Goal: Task Accomplishment & Management: Manage account settings

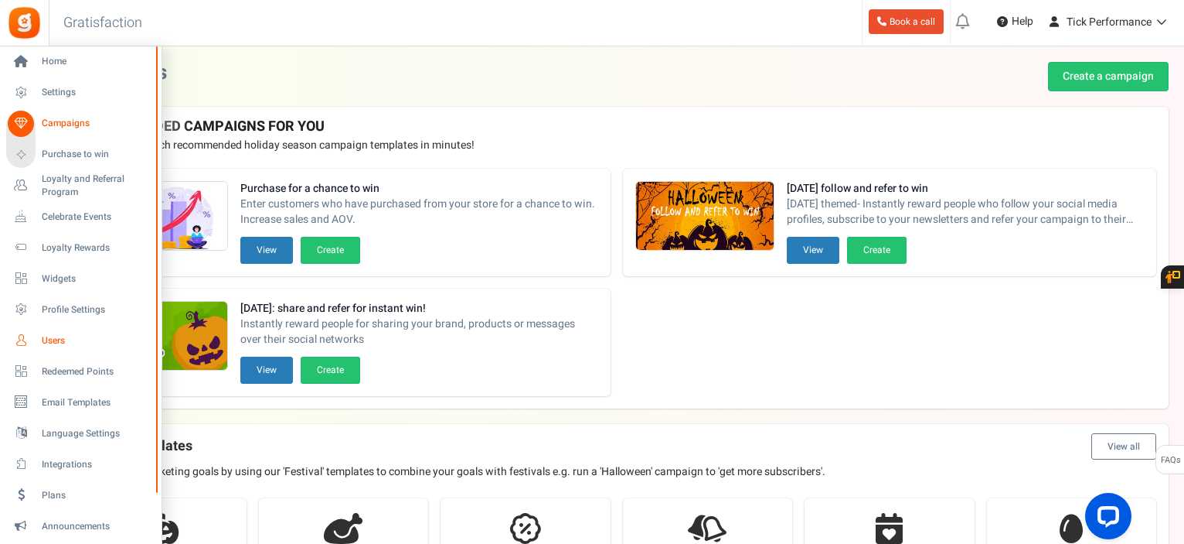
click at [68, 343] on span "Users" at bounding box center [96, 340] width 108 height 13
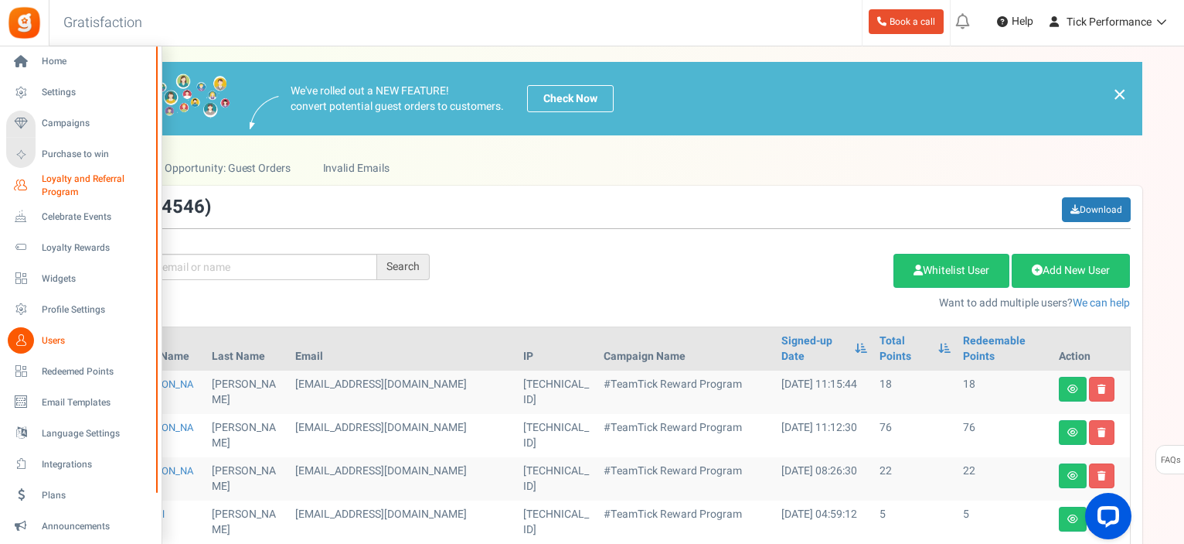
click at [33, 186] on icon at bounding box center [21, 185] width 26 height 26
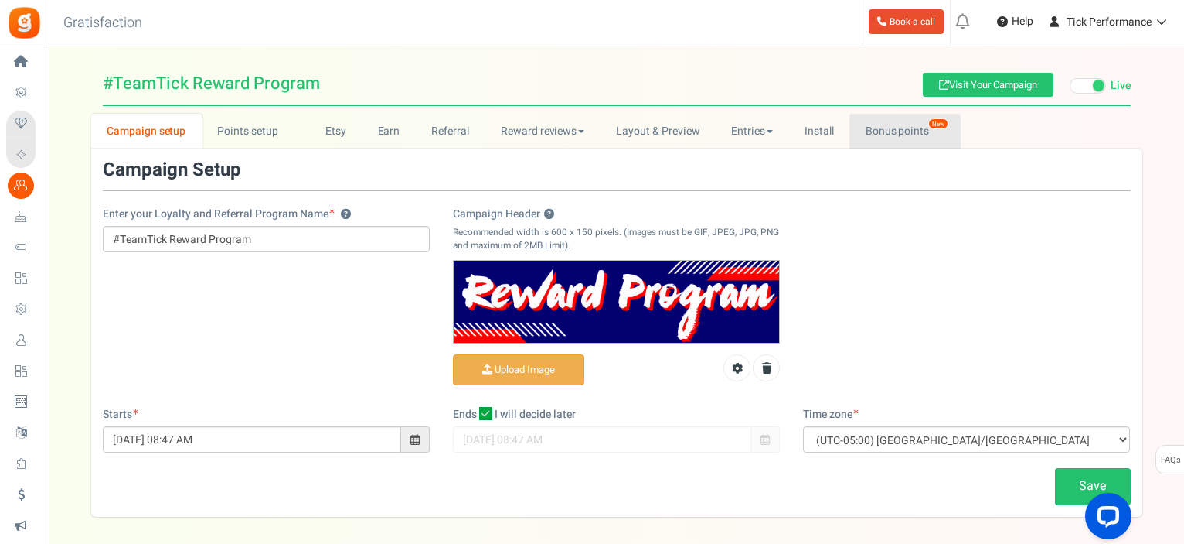
click at [867, 117] on link "Bonus points New" at bounding box center [905, 131] width 111 height 35
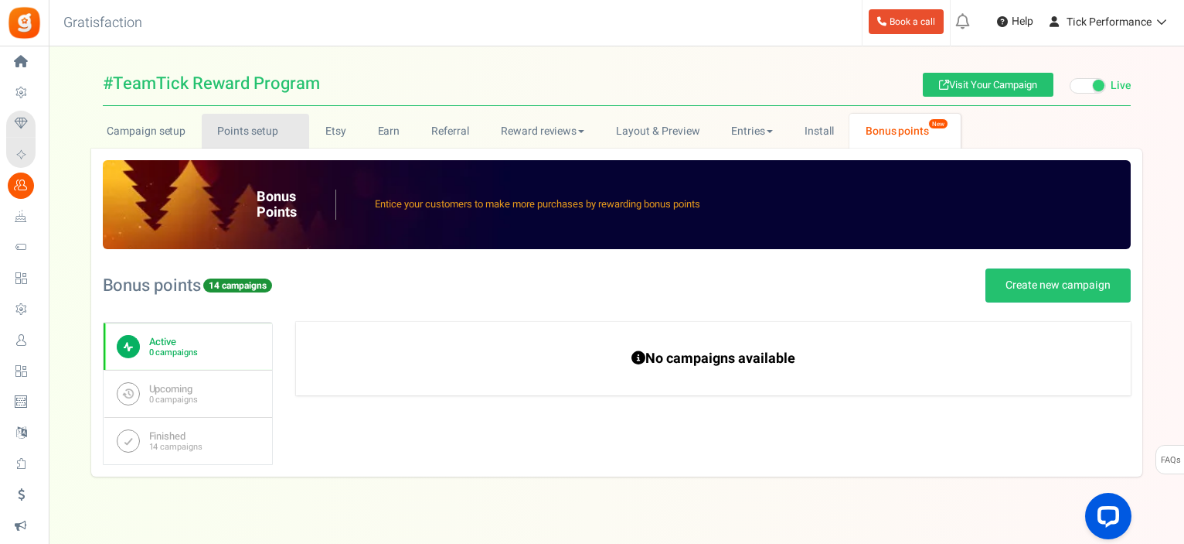
click at [247, 130] on link "Points setup New" at bounding box center [255, 131] width 107 height 35
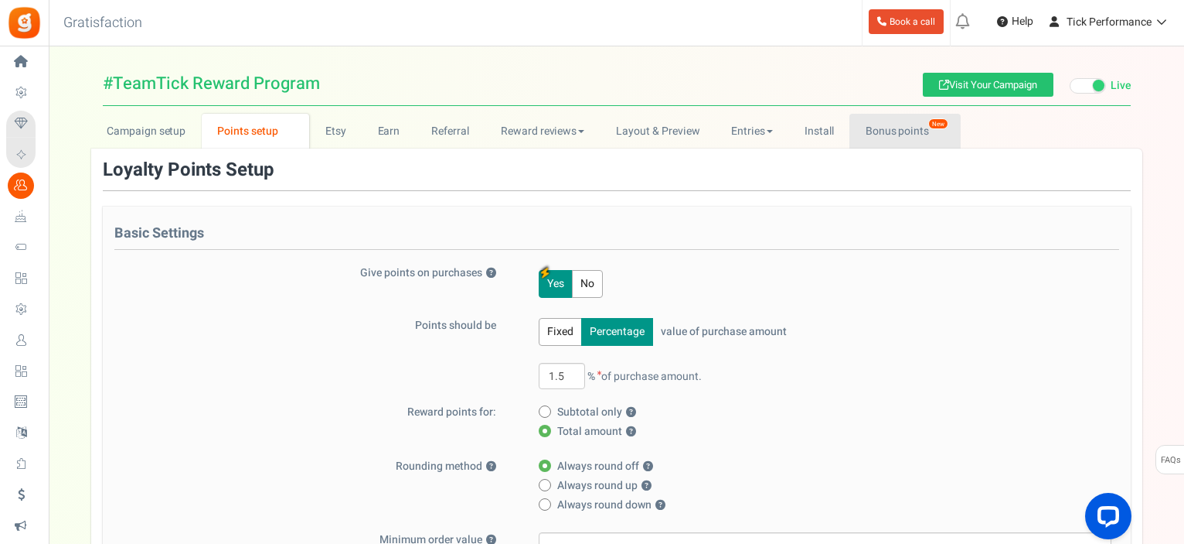
click at [900, 127] on link "Bonus points New" at bounding box center [905, 131] width 111 height 35
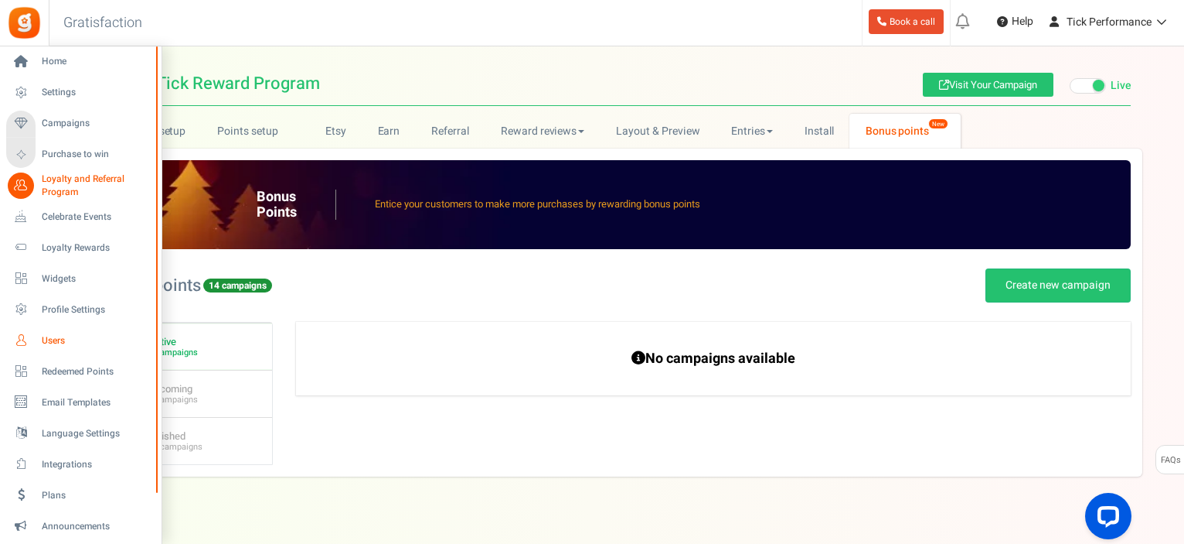
click at [53, 340] on span "Users" at bounding box center [96, 340] width 108 height 13
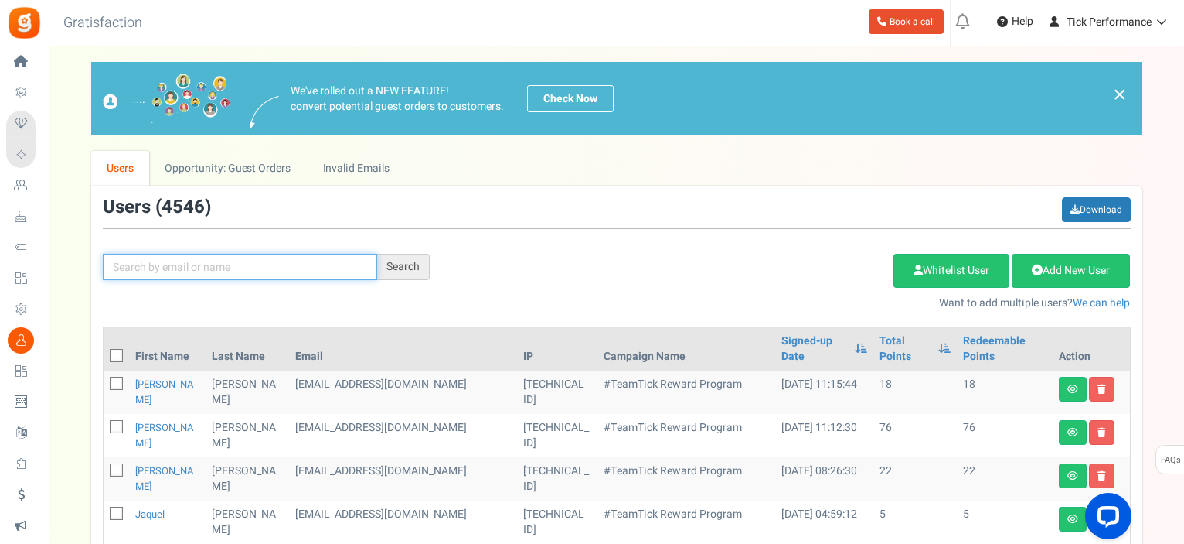
click at [340, 266] on input "text" at bounding box center [240, 267] width 274 height 26
paste input "[EMAIL_ADDRESS][DOMAIN_NAME]"
type input "[EMAIL_ADDRESS][DOMAIN_NAME]"
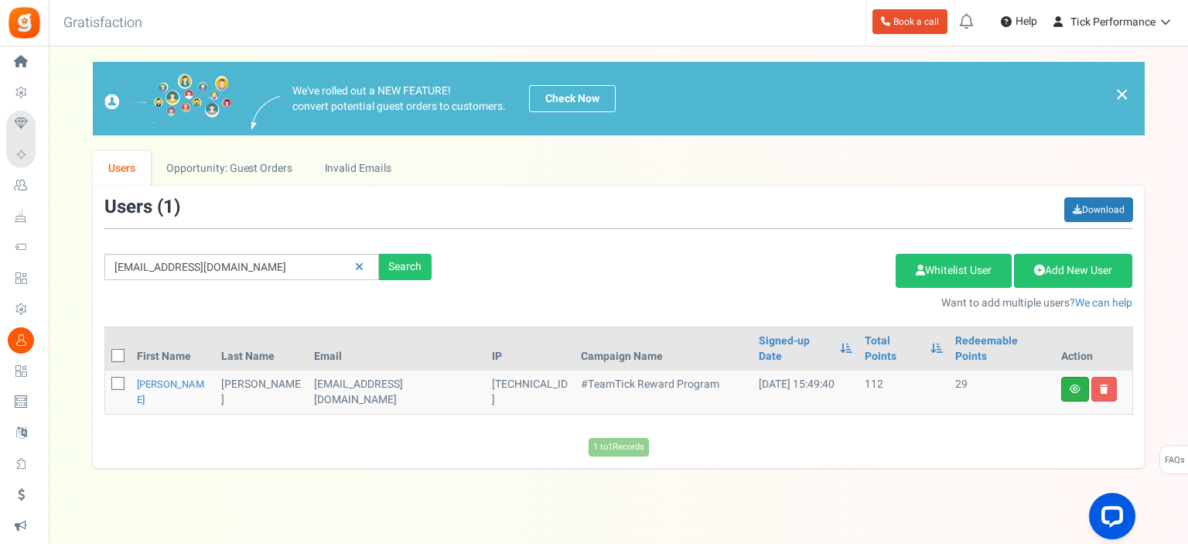
click at [1072, 384] on icon at bounding box center [1074, 388] width 11 height 9
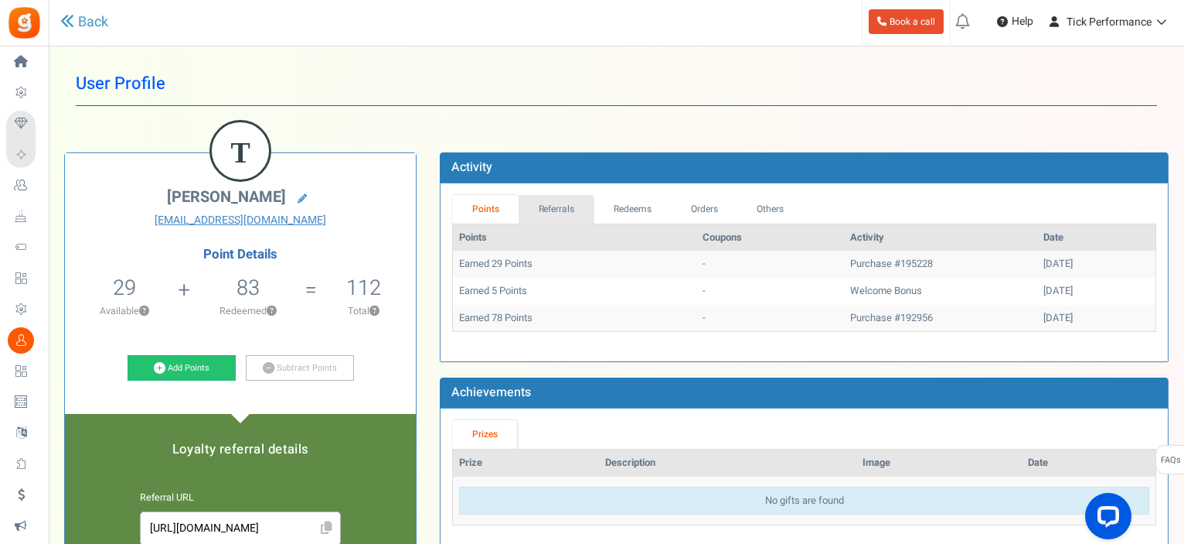
click at [572, 207] on link "Referrals" at bounding box center [557, 209] width 76 height 29
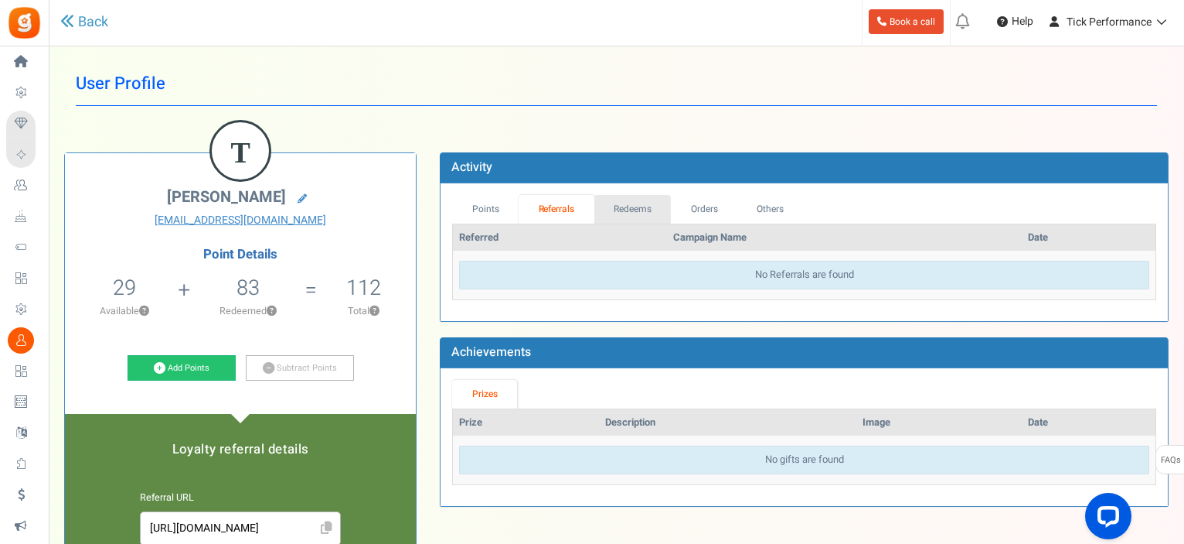
click at [621, 209] on link "Redeems" at bounding box center [633, 209] width 77 height 29
